Goal: Task Accomplishment & Management: Use online tool/utility

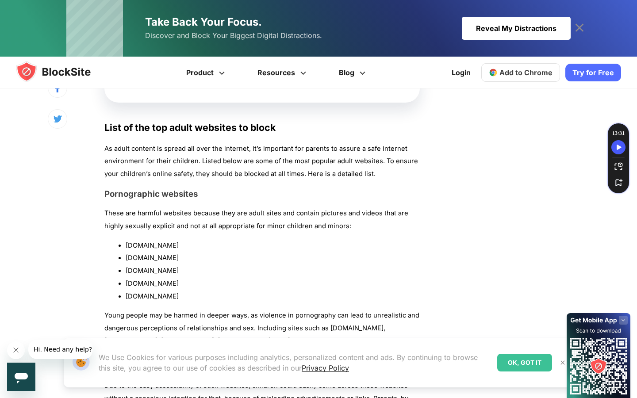
scroll to position [650, 0]
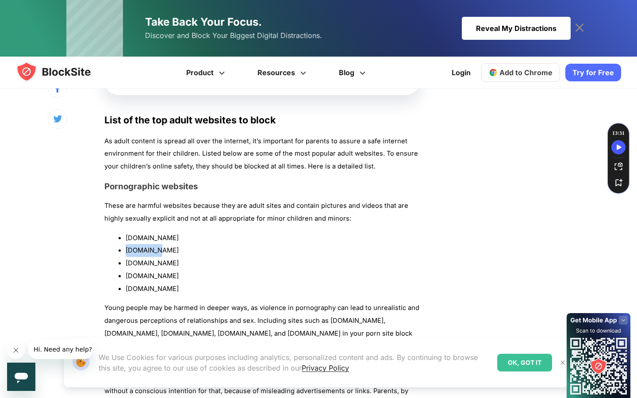
copy li "[DOMAIN_NAME]"
drag, startPoint x: 155, startPoint y: 248, endPoint x: 122, endPoint y: 249, distance: 33.2
click at [126, 249] on li "[DOMAIN_NAME]" at bounding box center [273, 250] width 294 height 13
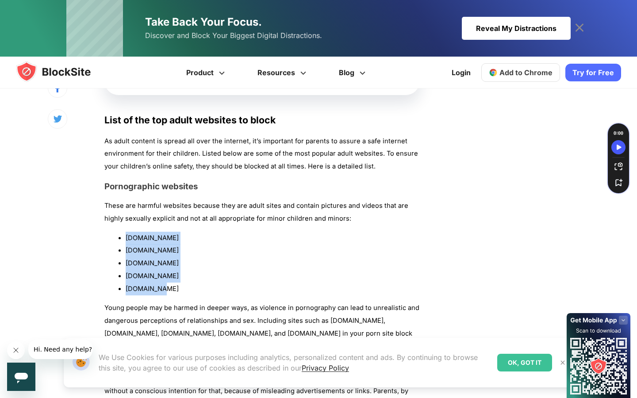
copy ul "[DOMAIN_NAME] [DOMAIN_NAME] [DOMAIN_NAME] [DOMAIN_NAME] [DOMAIN_NAME]"
drag, startPoint x: 160, startPoint y: 283, endPoint x: 123, endPoint y: 235, distance: 60.9
click at [123, 235] on ul "[DOMAIN_NAME] [DOMAIN_NAME] [DOMAIN_NAME] [DOMAIN_NAME] [DOMAIN_NAME]" at bounding box center [261, 264] width 315 height 64
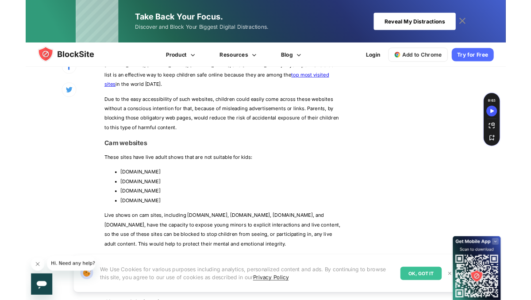
scroll to position [896, 0]
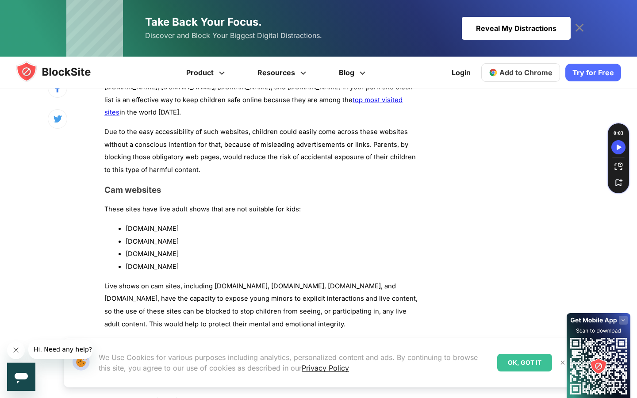
copy li "[DOMAIN_NAME]"
drag, startPoint x: 178, startPoint y: 240, endPoint x: 126, endPoint y: 243, distance: 51.8
click at [126, 248] on li "[DOMAIN_NAME]" at bounding box center [273, 254] width 294 height 13
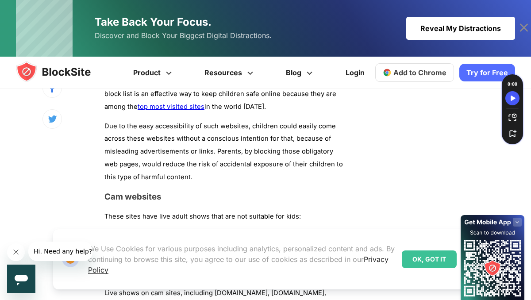
scroll to position [1085, 0]
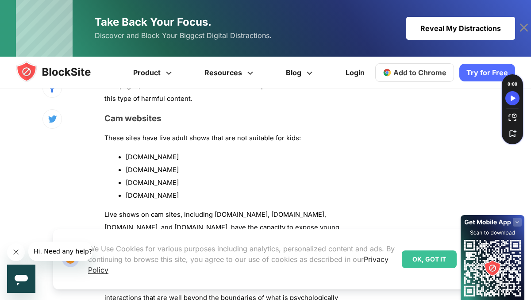
click at [172, 164] on li "[DOMAIN_NAME]" at bounding box center [236, 170] width 220 height 13
copy li "[DOMAIN_NAME]"
drag, startPoint x: 176, startPoint y: 152, endPoint x: 127, endPoint y: 156, distance: 48.8
click at [127, 164] on li "[DOMAIN_NAME]" at bounding box center [236, 170] width 220 height 13
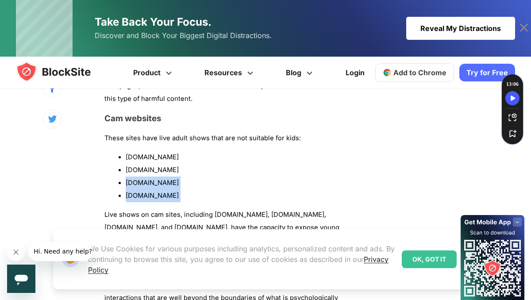
drag, startPoint x: 123, startPoint y: 173, endPoint x: 174, endPoint y: 190, distance: 53.4
click at [174, 176] on li "[DOMAIN_NAME]" at bounding box center [236, 182] width 220 height 13
click at [172, 189] on li "[DOMAIN_NAME]" at bounding box center [236, 195] width 220 height 13
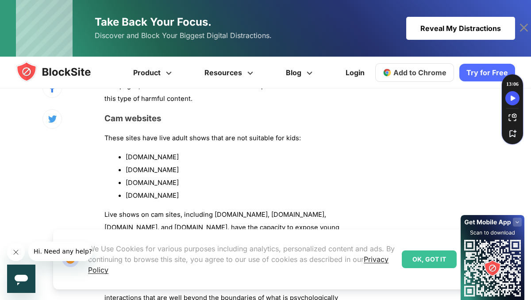
click at [172, 189] on li "[DOMAIN_NAME]" at bounding box center [236, 195] width 220 height 13
copy li "ivejasmin."
drag, startPoint x: 157, startPoint y: 180, endPoint x: 127, endPoint y: 181, distance: 29.6
click at [127, 189] on li "[DOMAIN_NAME]" at bounding box center [236, 195] width 220 height 13
